Goal: Task Accomplishment & Management: Manage account settings

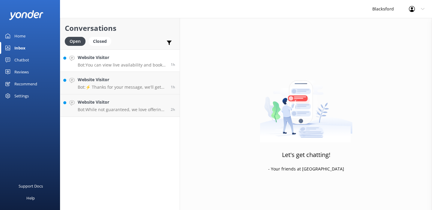
click at [118, 68] on link "Website Visitor Bot: You can view live availability and book your RV online by …" at bounding box center [119, 60] width 119 height 22
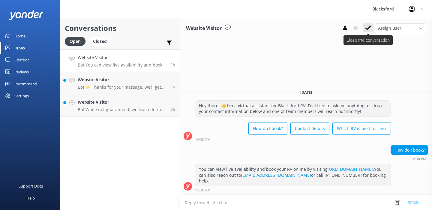
click at [369, 28] on icon at bounding box center [368, 28] width 6 height 6
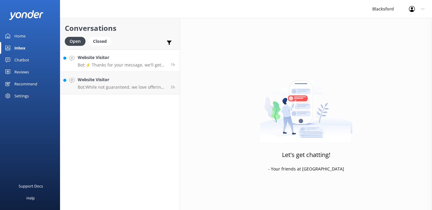
click at [152, 64] on p "Bot: ⚡ Thanks for your message, we'll get back to you as soon as we can. You're…" at bounding box center [122, 64] width 88 height 5
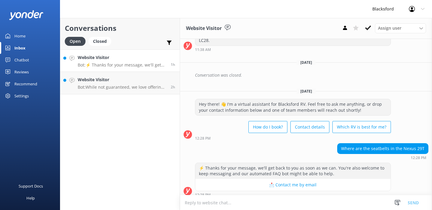
scroll to position [93, 0]
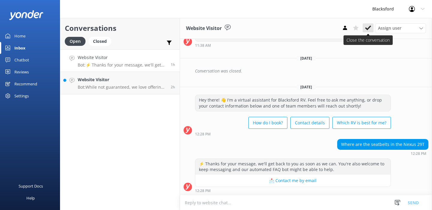
click at [370, 25] on icon at bounding box center [368, 28] width 6 height 6
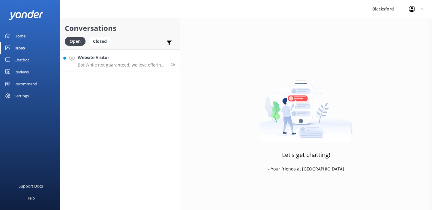
click at [144, 62] on div "Website Visitor Bot: While not guaranteed, we love offering one-way rentals and…" at bounding box center [122, 60] width 88 height 13
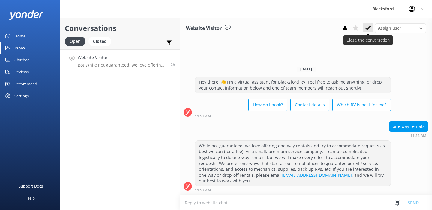
click at [367, 28] on icon at bounding box center [368, 28] width 6 height 6
